Goal: Find specific page/section: Find specific page/section

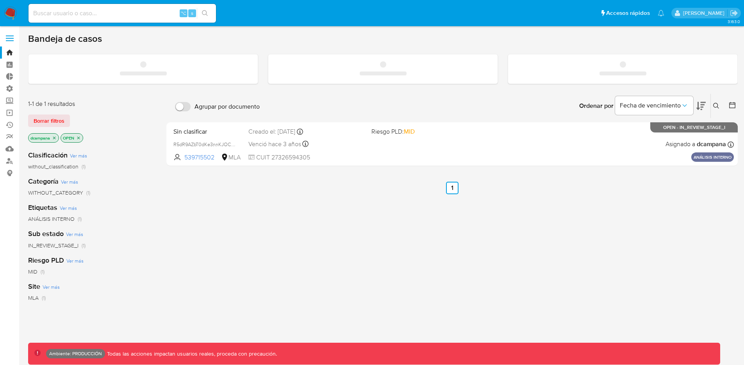
click at [11, 39] on label at bounding box center [10, 38] width 20 height 16
click at [0, 0] on input "checkbox" at bounding box center [0, 0] width 0 height 0
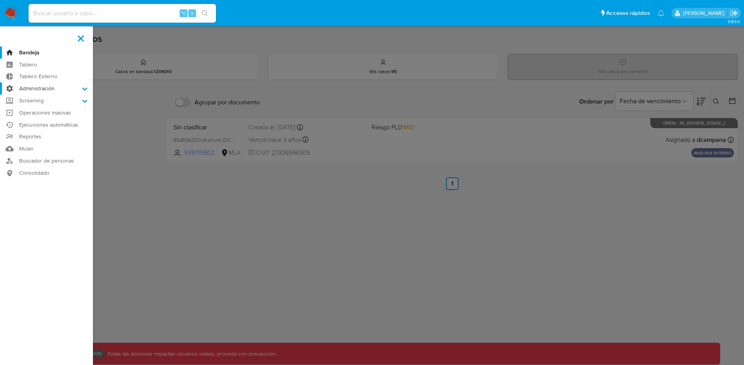
click at [61, 87] on label "Administración" at bounding box center [46, 88] width 93 height 12
click at [0, 0] on input "Administración" at bounding box center [0, 0] width 0 height 0
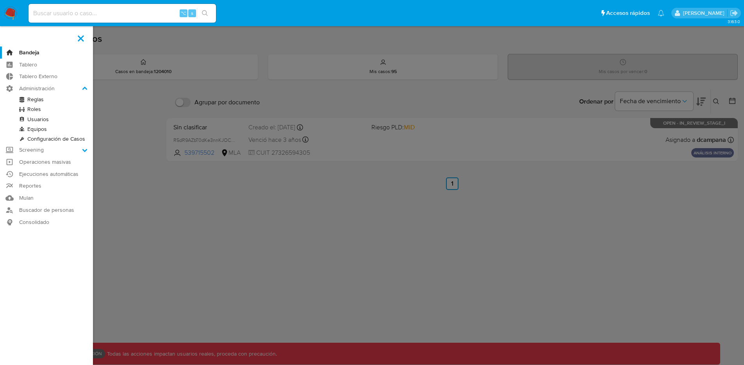
click at [44, 120] on link "Usuarios" at bounding box center [46, 119] width 93 height 10
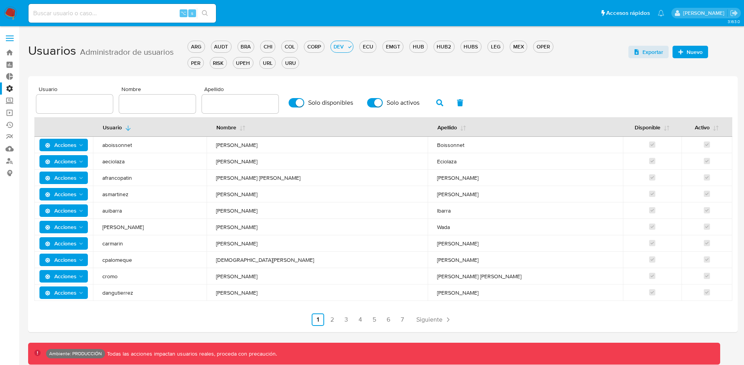
click at [73, 174] on span "Acciones" at bounding box center [61, 178] width 32 height 13
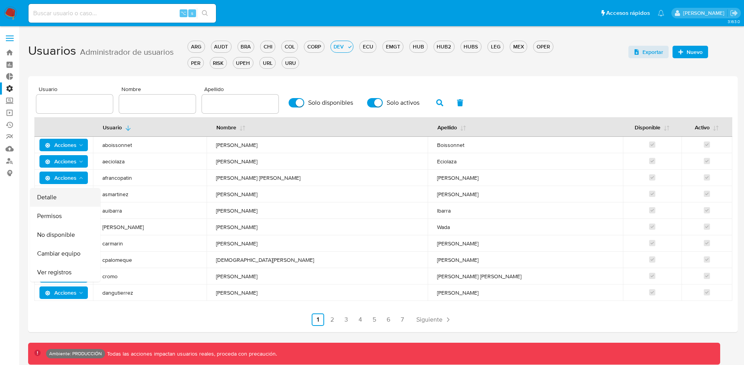
click at [65, 200] on button "Detalle" at bounding box center [65, 197] width 70 height 19
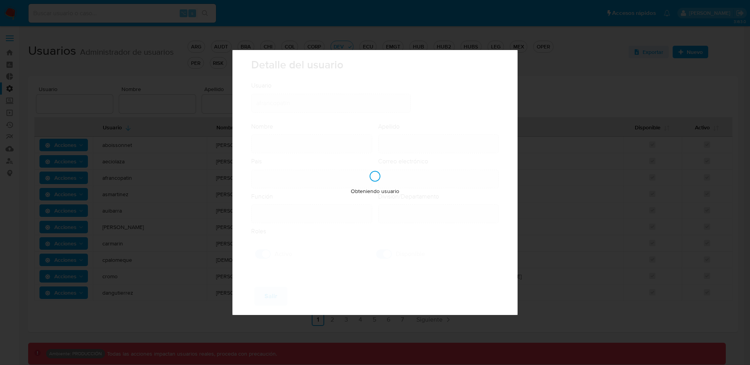
type input "[PERSON_NAME] [PERSON_NAME]"
type input "[PERSON_NAME]"
type input "[GEOGRAPHIC_DATA]"
type input "[PERSON_NAME][EMAIL_ADDRESS][DOMAIN_NAME]"
type input "Analista Semi Senior - IT (80001684)"
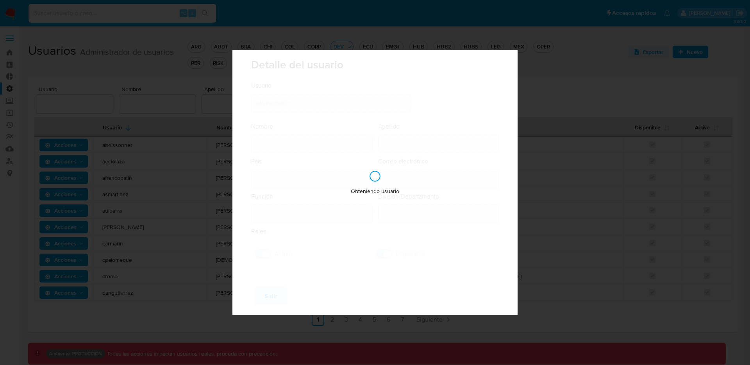
type input "IT IT AML"
checkbox input "true"
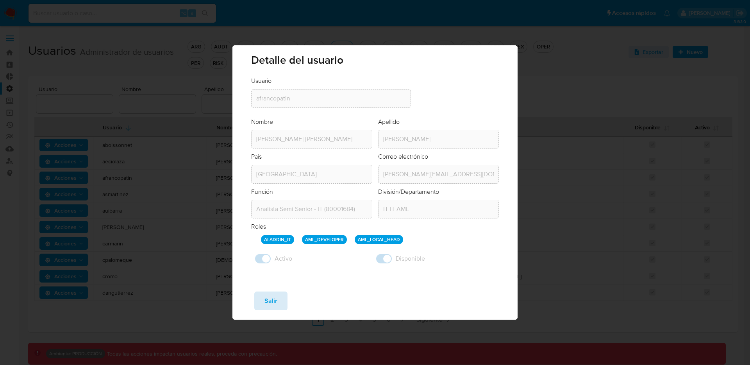
click at [279, 297] on button "Salir" at bounding box center [270, 300] width 33 height 19
checkbox input "false"
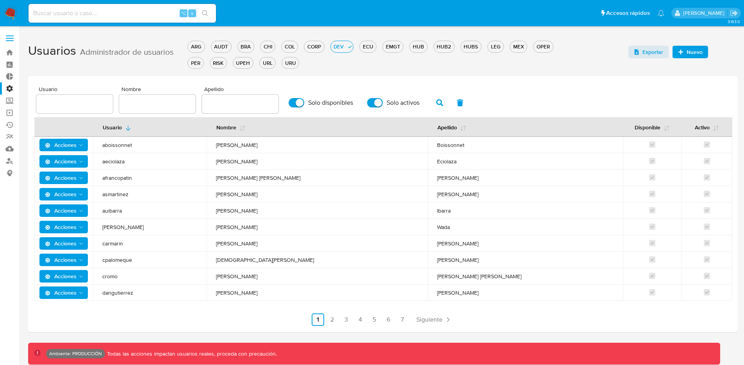
click at [646, 51] on span "Exportar" at bounding box center [653, 52] width 21 height 13
click at [7, 37] on label at bounding box center [10, 38] width 20 height 16
click at [0, 0] on input "checkbox" at bounding box center [0, 0] width 0 height 0
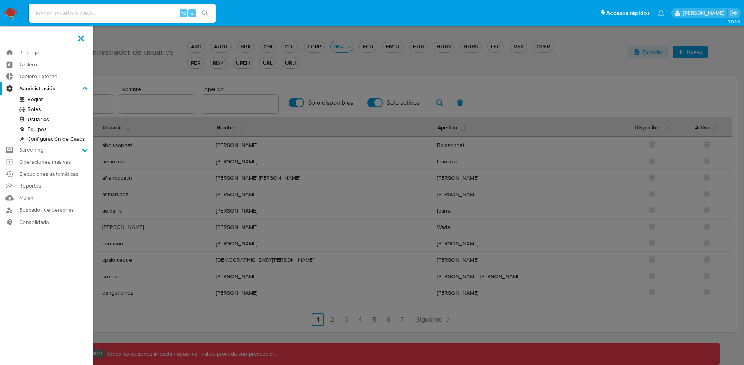
click at [38, 109] on link "Roles" at bounding box center [46, 109] width 93 height 10
